Goal: Find specific page/section: Find specific page/section

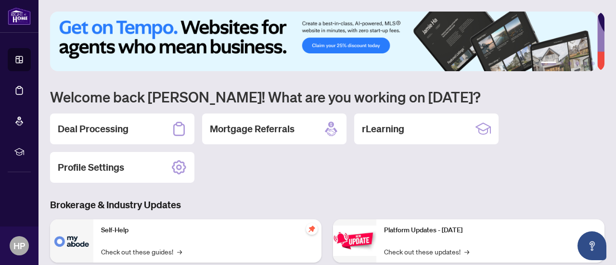
click at [144, 130] on div "Deal Processing" at bounding box center [122, 129] width 144 height 31
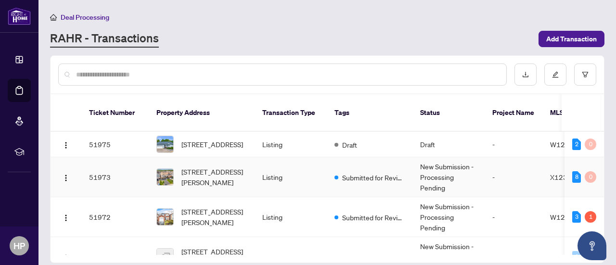
scroll to position [28, 0]
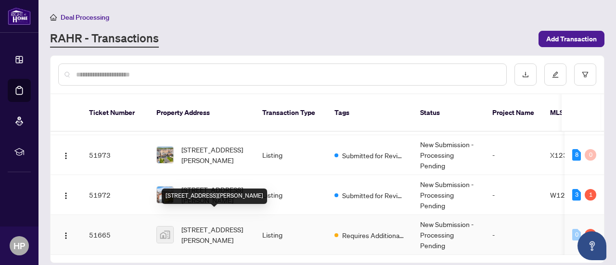
click at [210, 227] on span "[STREET_ADDRESS][PERSON_NAME]" at bounding box center [213, 234] width 65 height 21
